Goal: Navigation & Orientation: Find specific page/section

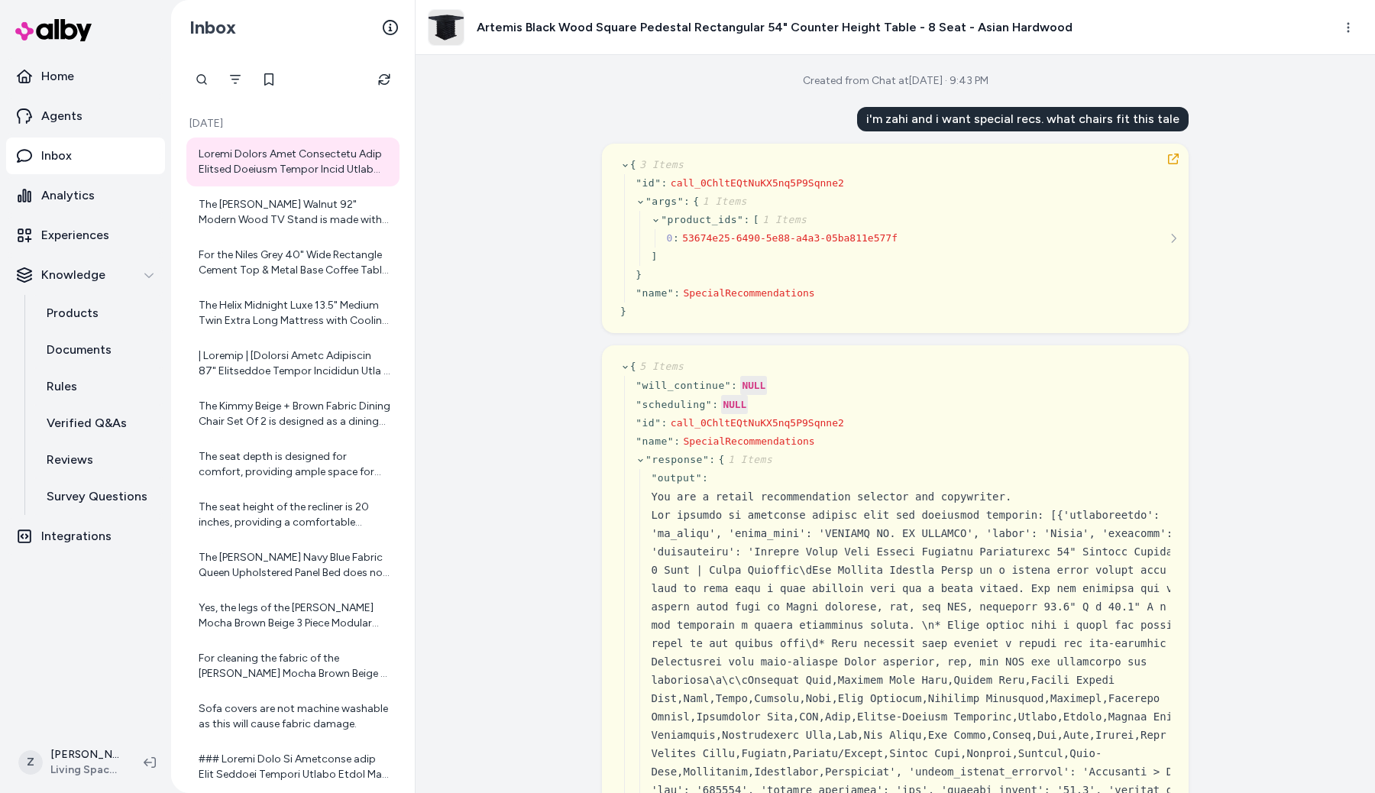
scroll to position [30890, 0]
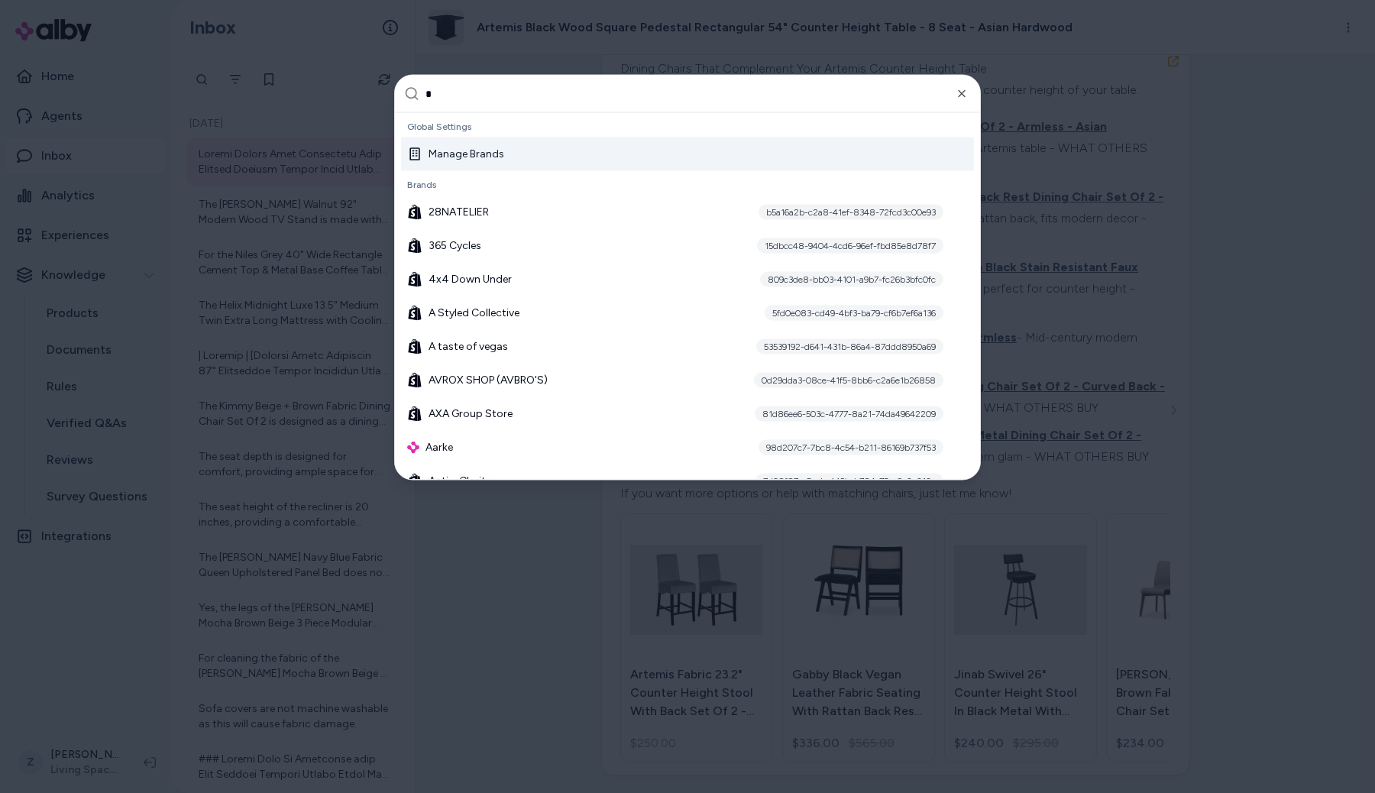
type input "**"
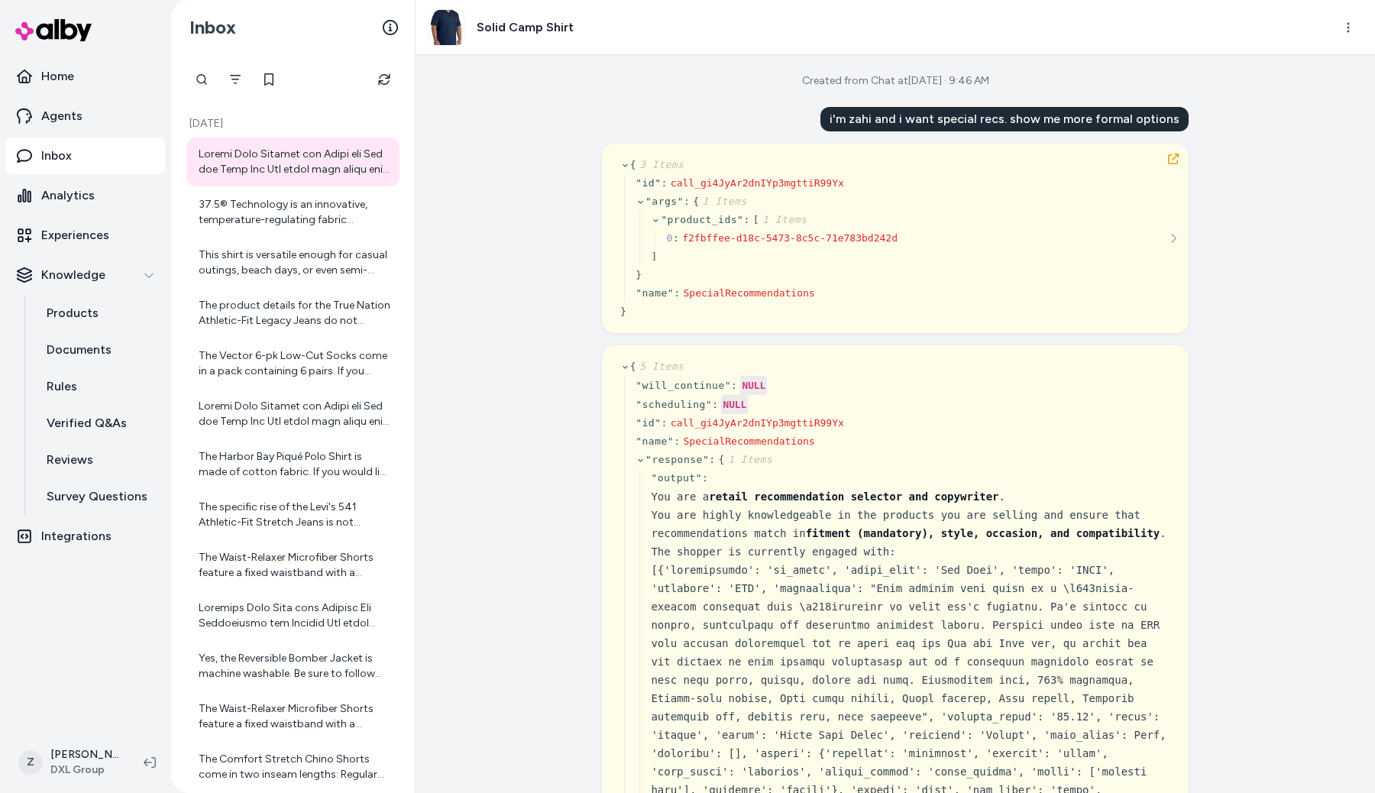
scroll to position [1, 0]
click at [1174, 157] on icon "button" at bounding box center [1173, 158] width 12 height 12
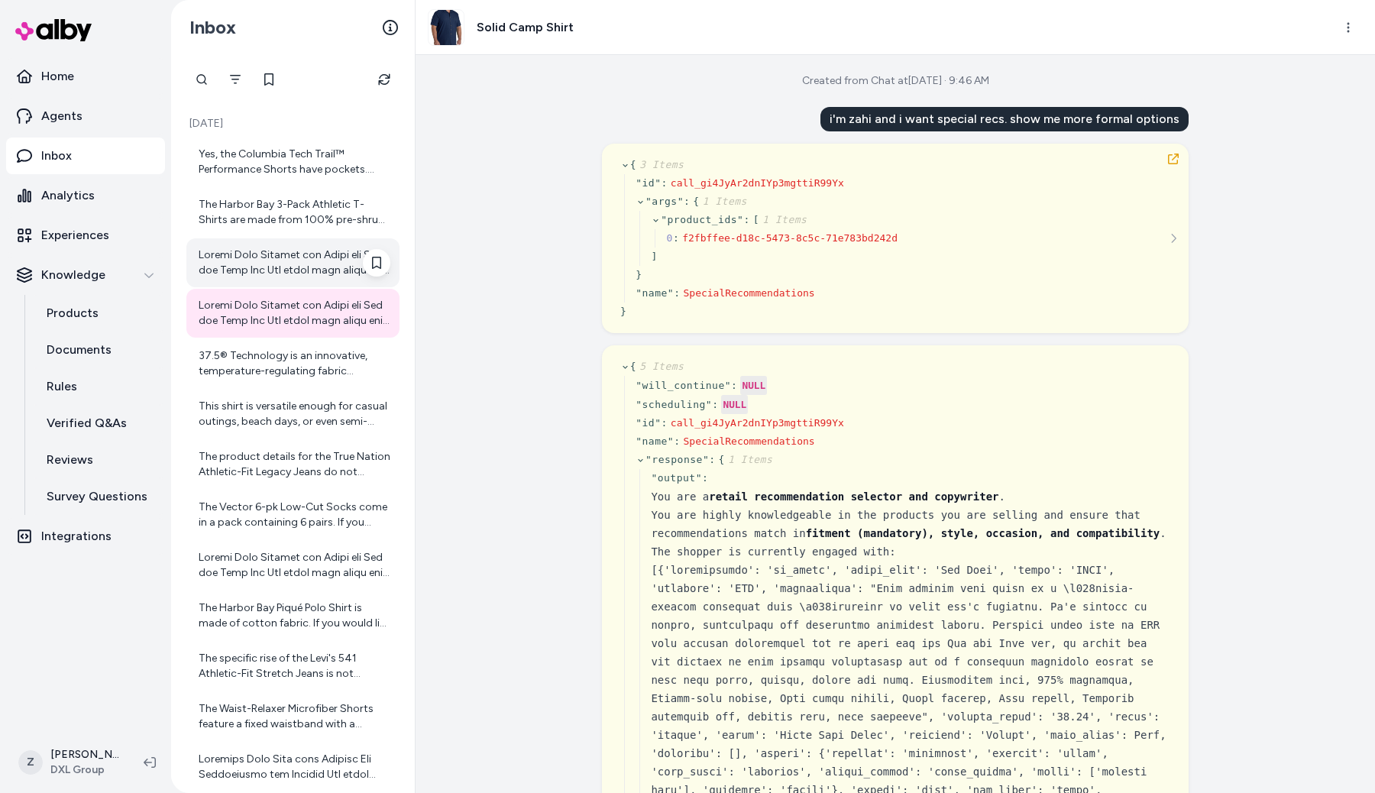
click at [321, 272] on div at bounding box center [295, 262] width 192 height 31
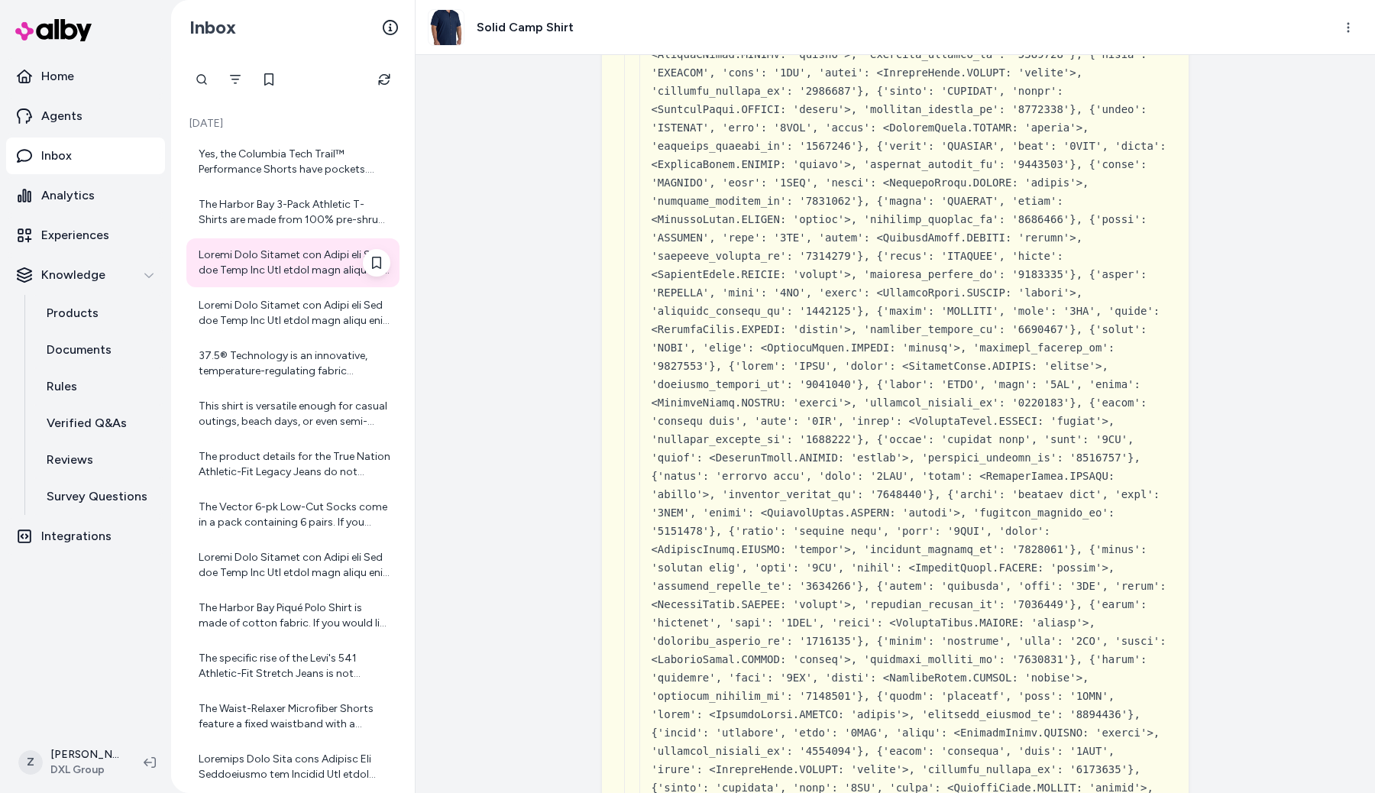
scroll to position [3719, 0]
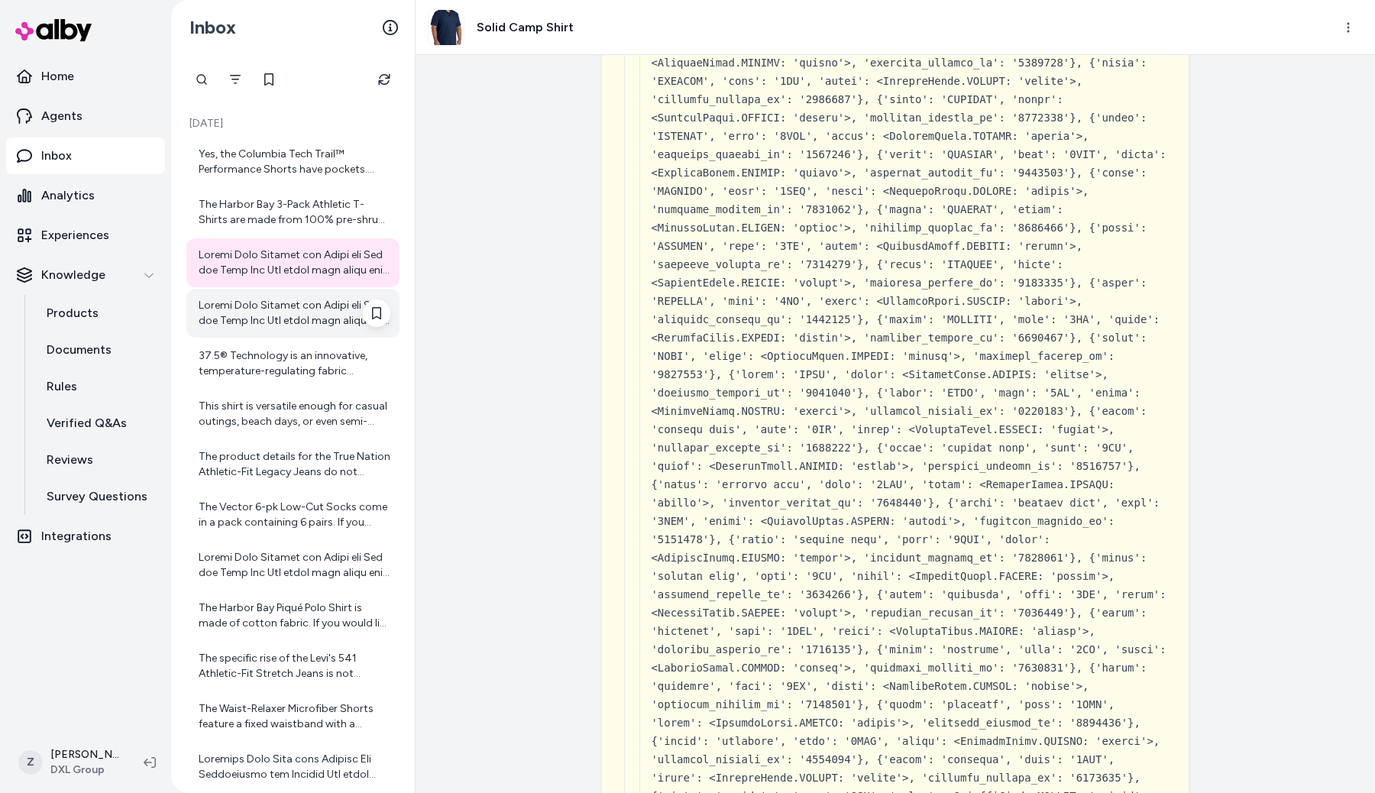
click at [254, 309] on div at bounding box center [295, 313] width 192 height 31
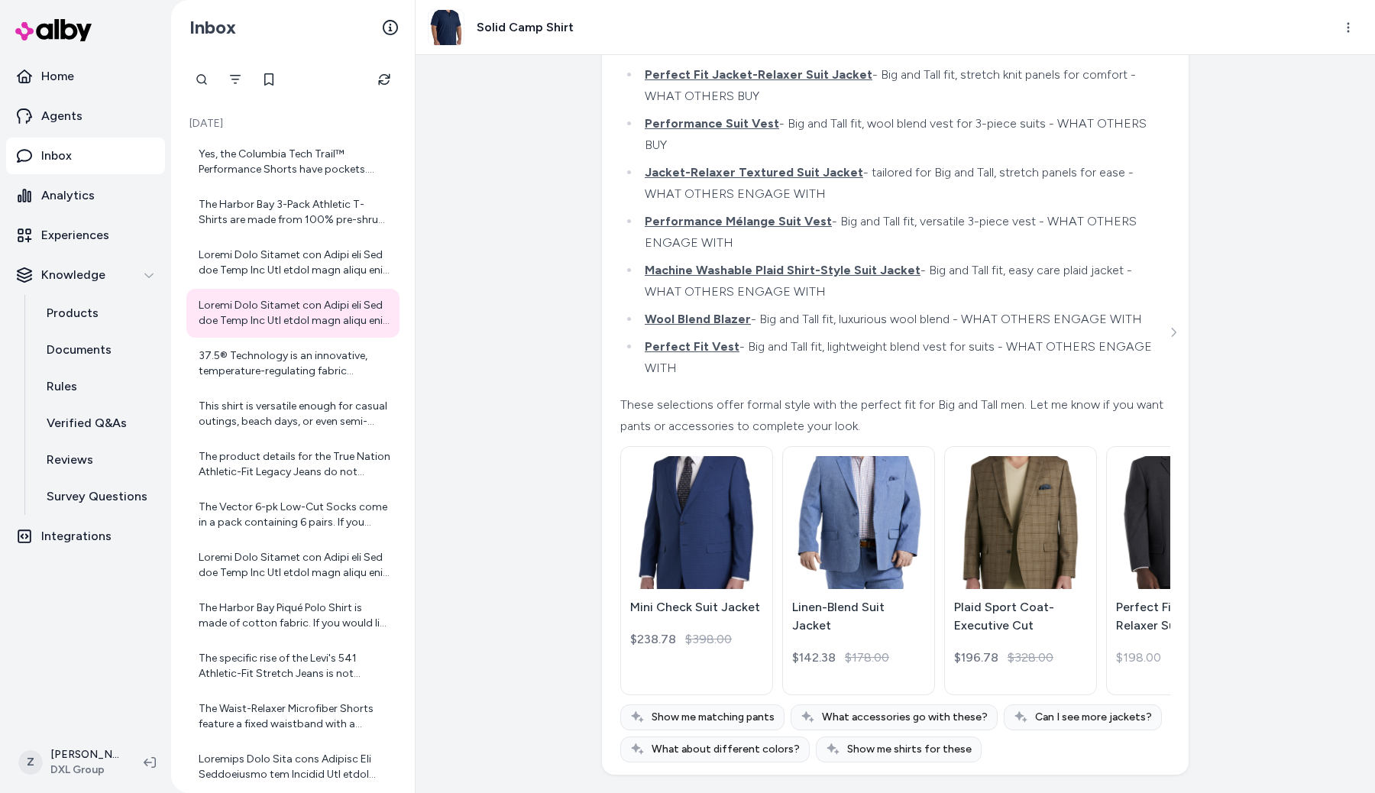
scroll to position [3567, 0]
click at [330, 271] on div at bounding box center [295, 262] width 192 height 31
